Goal: Find specific page/section: Find specific page/section

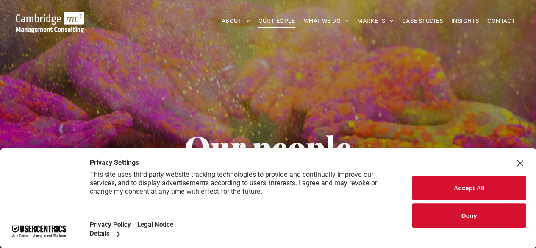
click at [464, 182] on button "Accept All" at bounding box center [469, 188] width 114 height 24
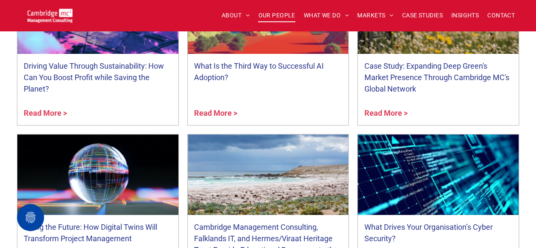
scroll to position [3311, 0]
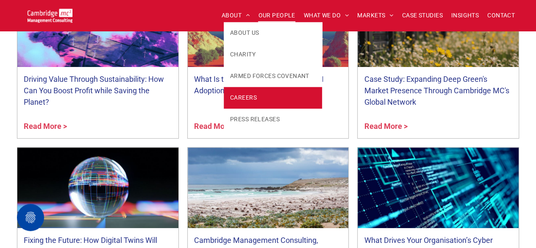
click at [235, 96] on span "CAREERS" at bounding box center [243, 97] width 27 height 9
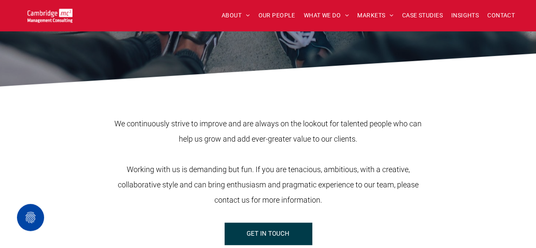
scroll to position [296, 0]
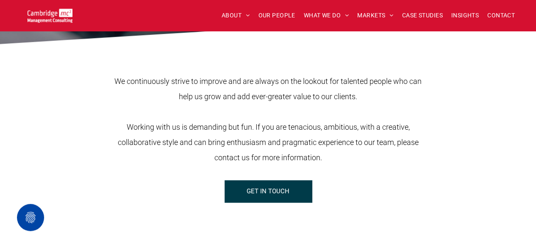
click at [269, 184] on span "GET IN TOUCH" at bounding box center [267, 190] width 43 height 21
